Goal: Communication & Community: Share content

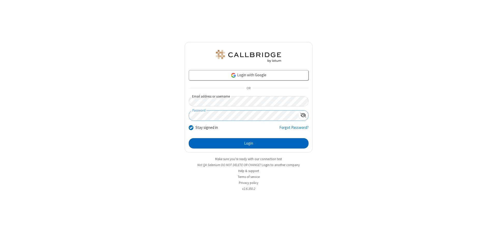
click at [249, 143] on button "Login" at bounding box center [249, 143] width 120 height 10
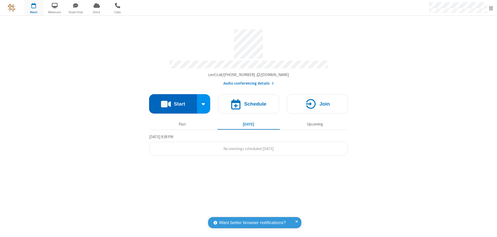
click at [173, 102] on button "Start" at bounding box center [173, 103] width 48 height 19
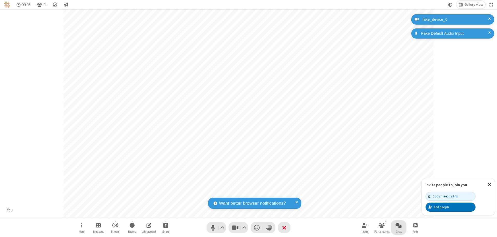
click at [399, 225] on span "Open chat" at bounding box center [399, 225] width 6 height 6
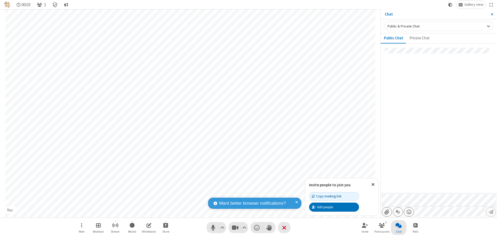
type input "C:\fakepath\doc_test.docx"
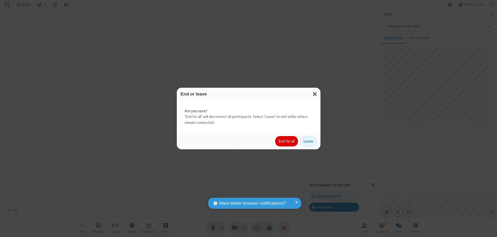
click at [287, 141] on button "End for all" at bounding box center [286, 141] width 23 height 10
